Goal: Task Accomplishment & Management: Use online tool/utility

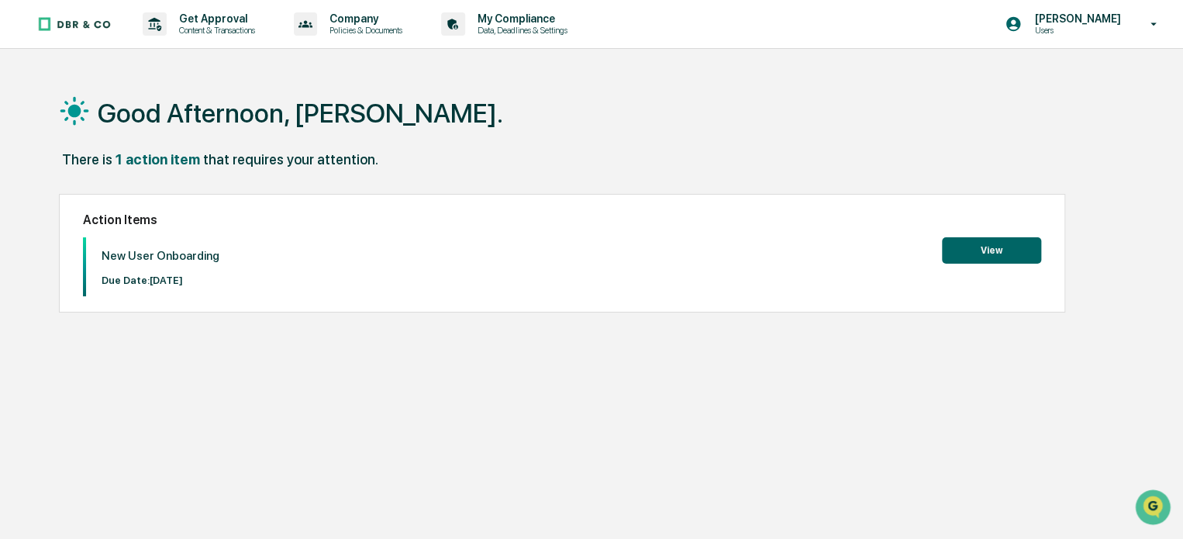
click at [1011, 243] on button "View" at bounding box center [991, 250] width 99 height 26
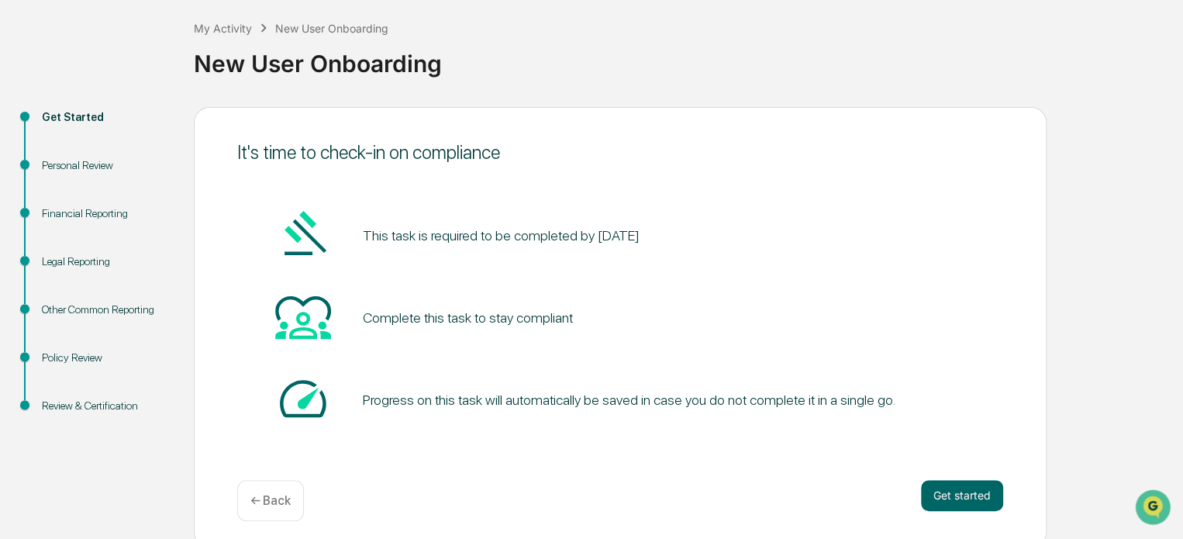
scroll to position [85, 0]
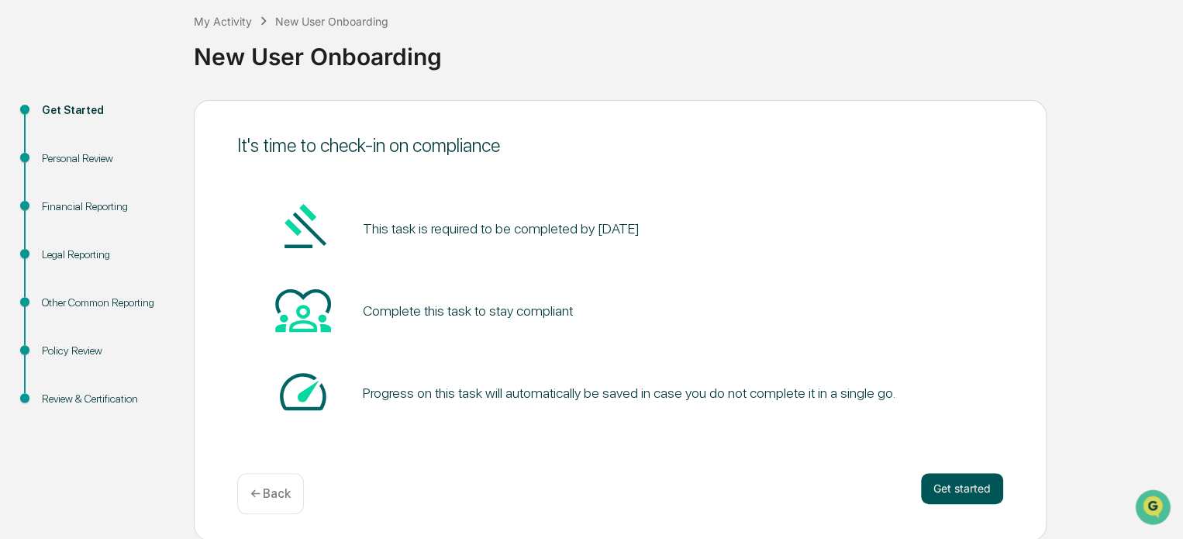
click at [958, 480] on button "Get started" at bounding box center [962, 488] width 82 height 31
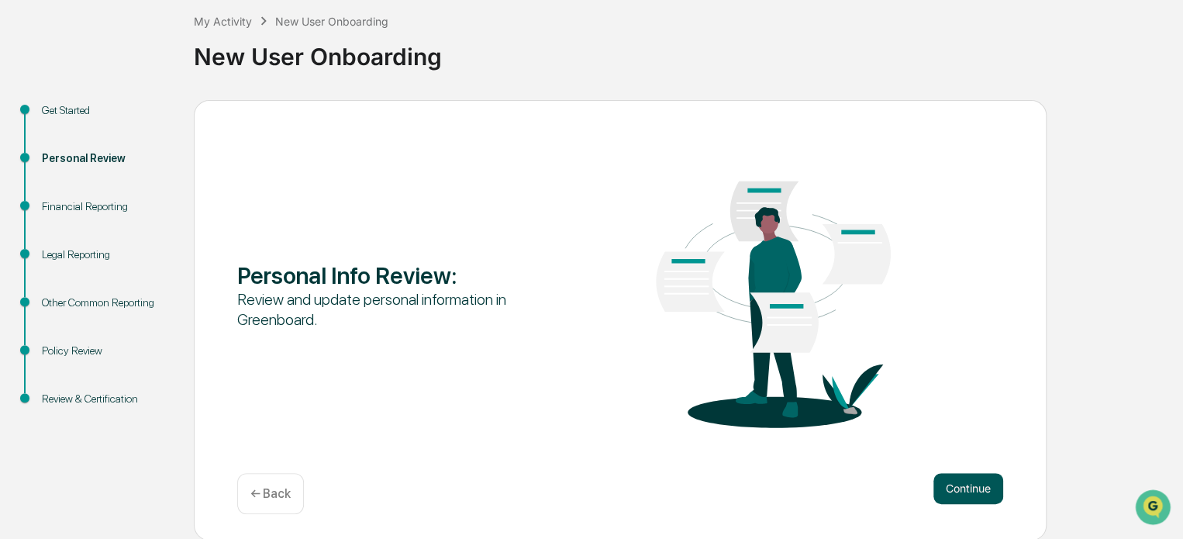
click at [986, 494] on button "Continue" at bounding box center [969, 488] width 70 height 31
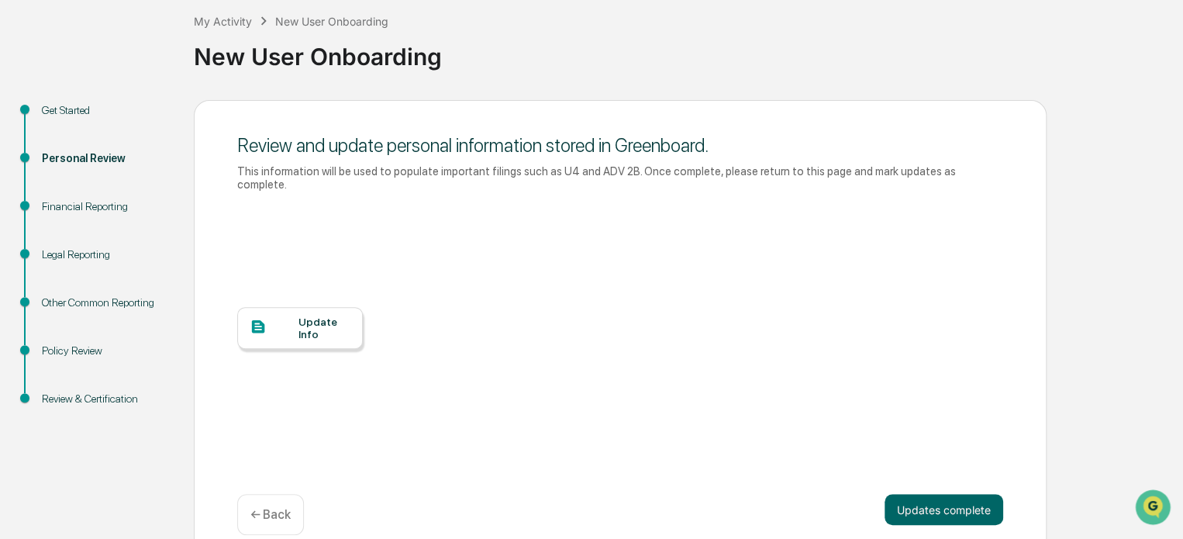
scroll to position [93, 0]
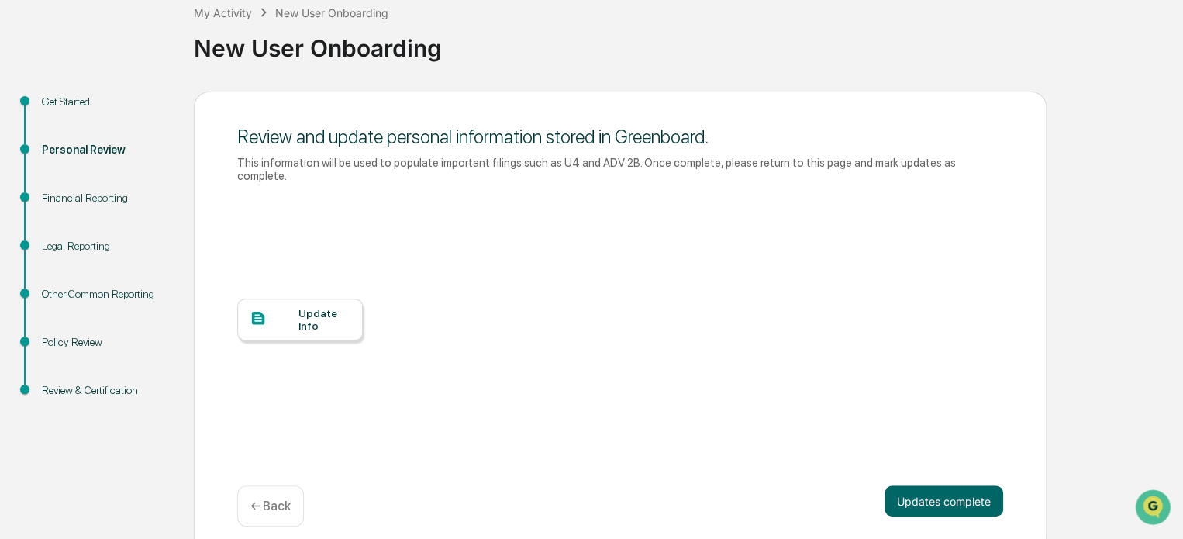
click at [292, 309] on div at bounding box center [274, 318] width 49 height 19
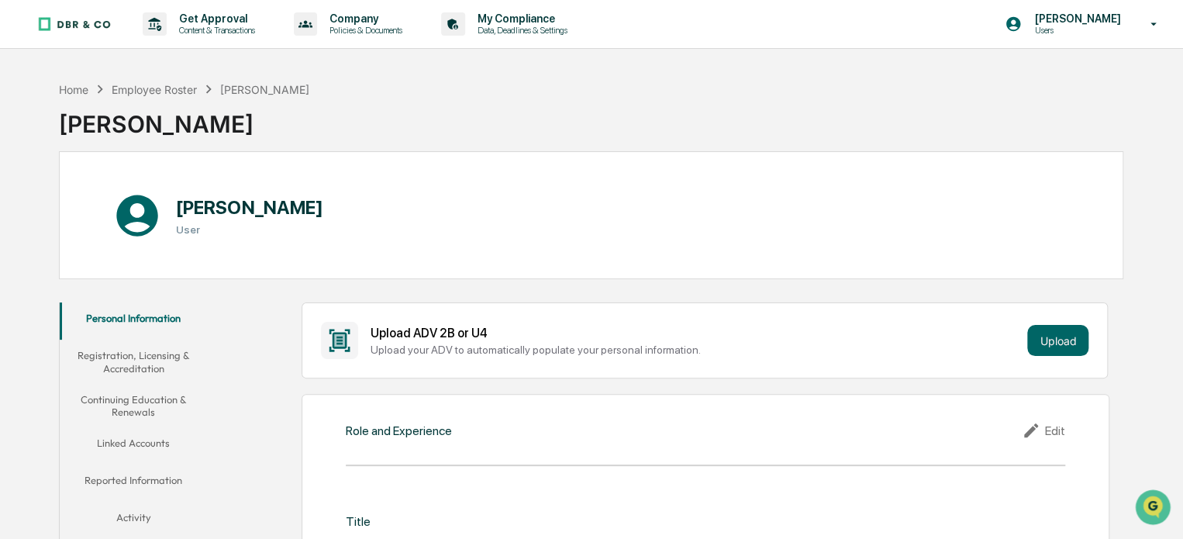
scroll to position [68, 0]
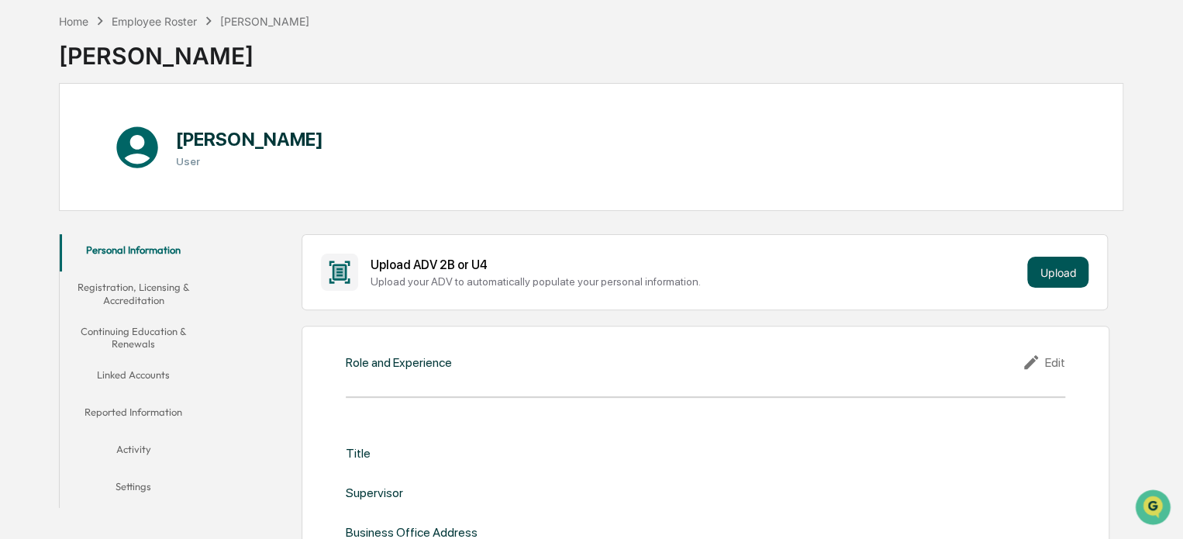
click at [1063, 276] on button "Upload" at bounding box center [1057, 272] width 61 height 31
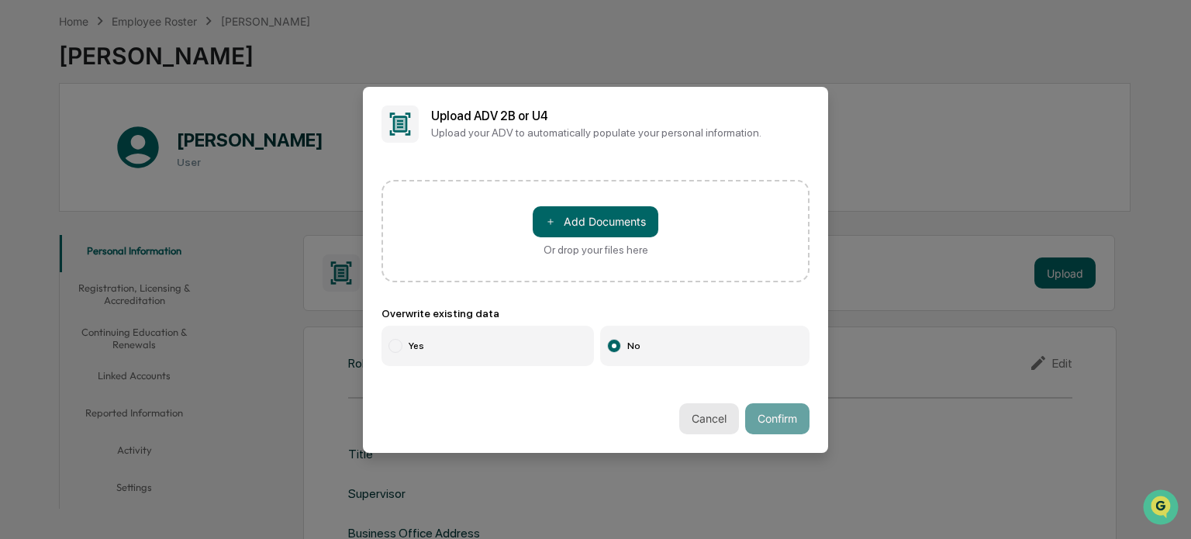
click at [704, 418] on button "Cancel" at bounding box center [709, 418] width 60 height 31
